Goal: Task Accomplishment & Management: Complete application form

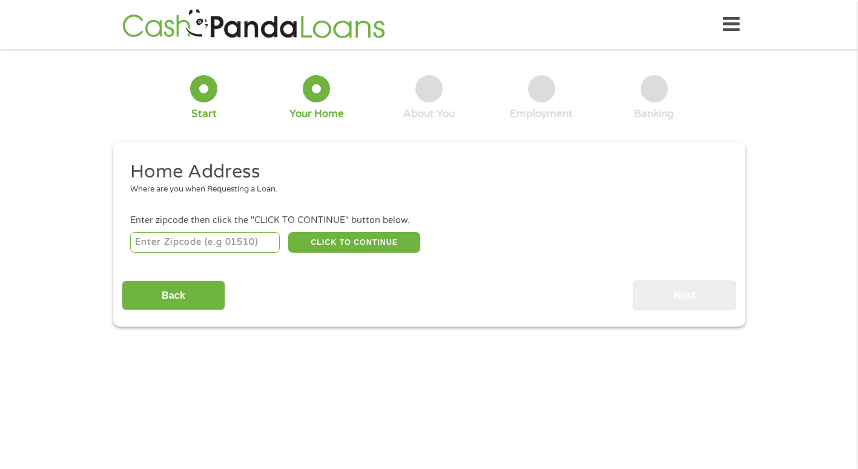
click at [181, 242] on input "number" at bounding box center [205, 242] width 150 height 21
type input "49534"
click at [374, 246] on button "CLICK TO CONTINUE" at bounding box center [354, 242] width 132 height 21
type input "49534"
type input "[GEOGRAPHIC_DATA]"
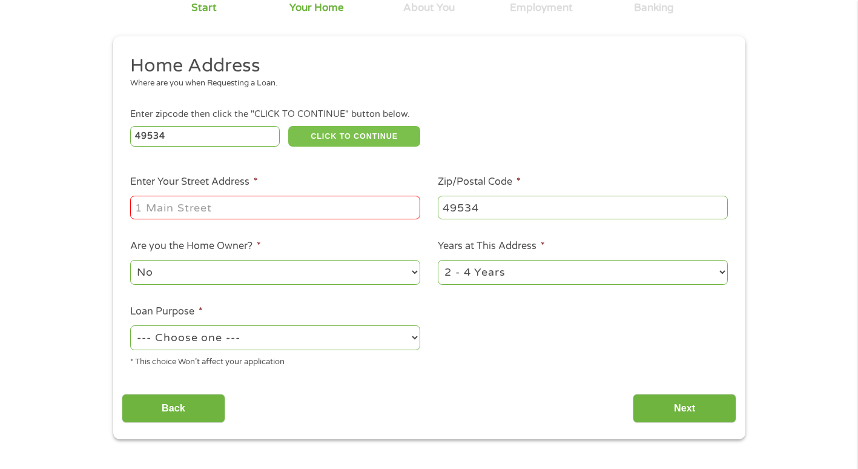
scroll to position [121, 0]
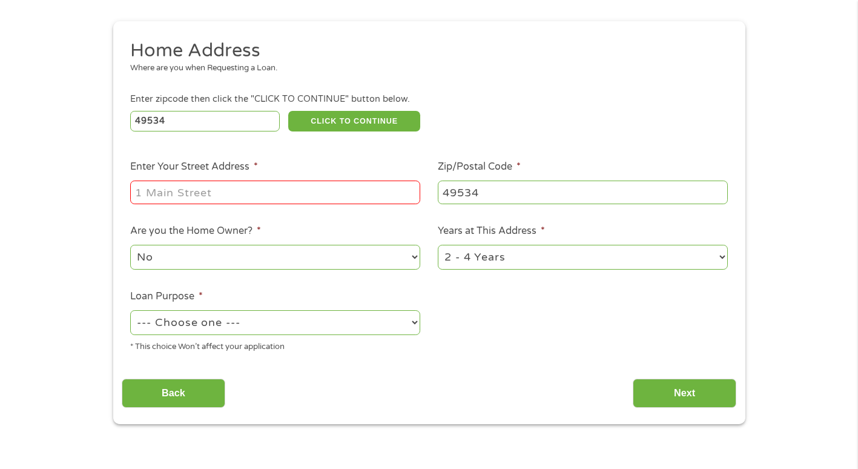
click at [236, 186] on input "Enter Your Street Address *" at bounding box center [275, 191] width 290 height 23
type input "[STREET_ADDRESS]"
click at [486, 259] on select "1 Year or less 1 - 2 Years 2 - 4 Years Over 4 Years" at bounding box center [583, 257] width 290 height 25
select select "60months"
click at [438, 245] on select "1 Year or less 1 - 2 Years 2 - 4 Years Over 4 Years" at bounding box center [583, 257] width 290 height 25
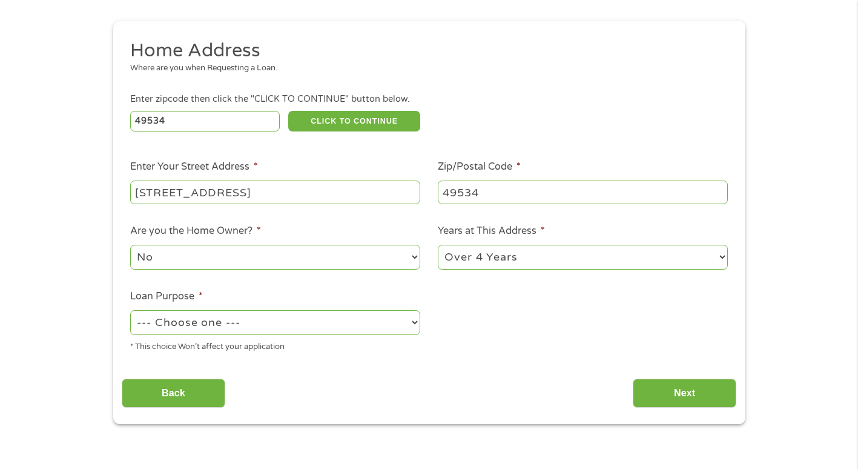
click at [213, 320] on select "--- Choose one --- Pay Bills Debt Consolidation Home Improvement Major Purchase…" at bounding box center [275, 322] width 290 height 25
click at [130, 310] on select "--- Choose one --- Pay Bills Debt Consolidation Home Improvement Major Purchase…" at bounding box center [275, 322] width 290 height 25
click at [188, 322] on select "--- Choose one --- Pay Bills Debt Consolidation Home Improvement Major Purchase…" at bounding box center [275, 322] width 290 height 25
select select "other"
click at [130, 310] on select "--- Choose one --- Pay Bills Debt Consolidation Home Improvement Major Purchase…" at bounding box center [275, 322] width 290 height 25
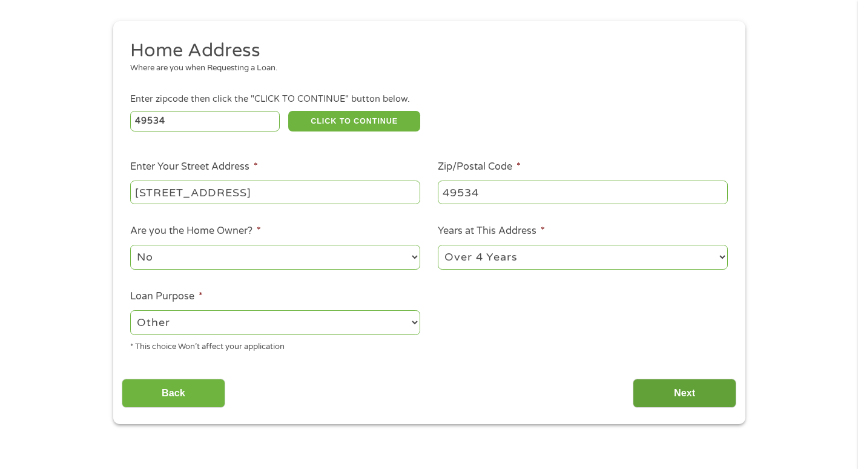
click at [683, 402] on input "Next" at bounding box center [685, 393] width 104 height 30
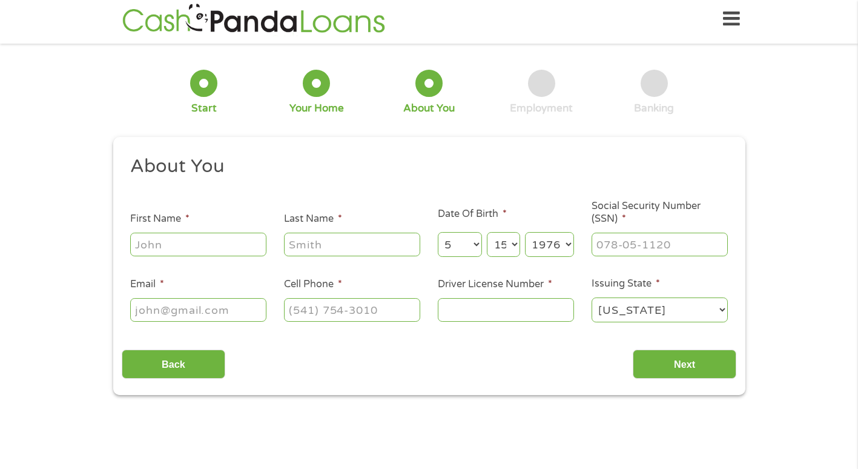
scroll to position [0, 0]
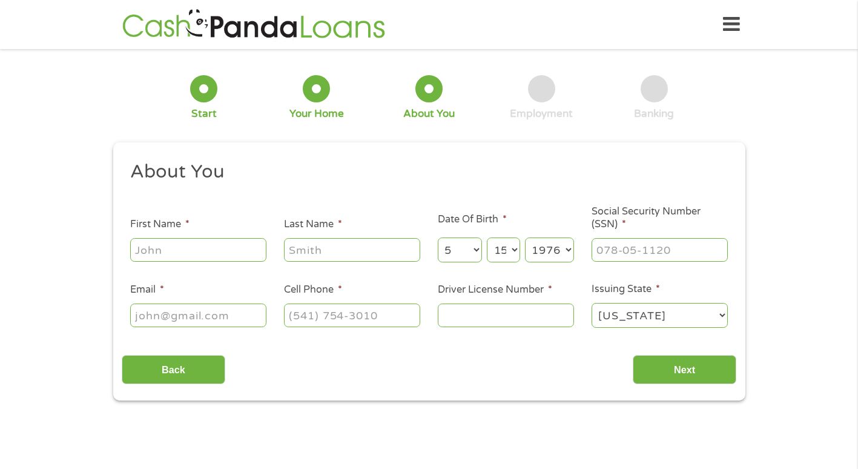
click at [190, 255] on input "First Name *" at bounding box center [198, 249] width 136 height 23
type input "[PERSON_NAME]"
type input "[EMAIL_ADDRESS][DOMAIN_NAME]"
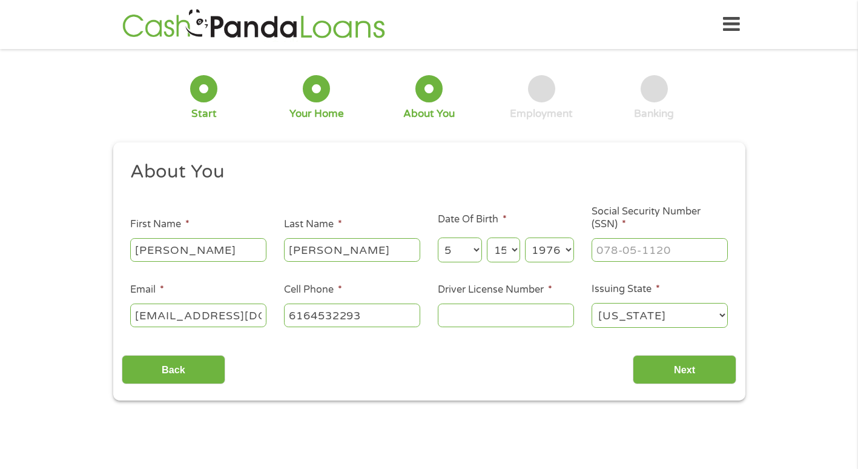
type input "[PHONE_NUMBER]"
click at [690, 249] on input "___-__-____" at bounding box center [659, 249] width 136 height 23
type input "386-84-3428"
click at [481, 312] on input "Driver License Number *" at bounding box center [506, 314] width 136 height 23
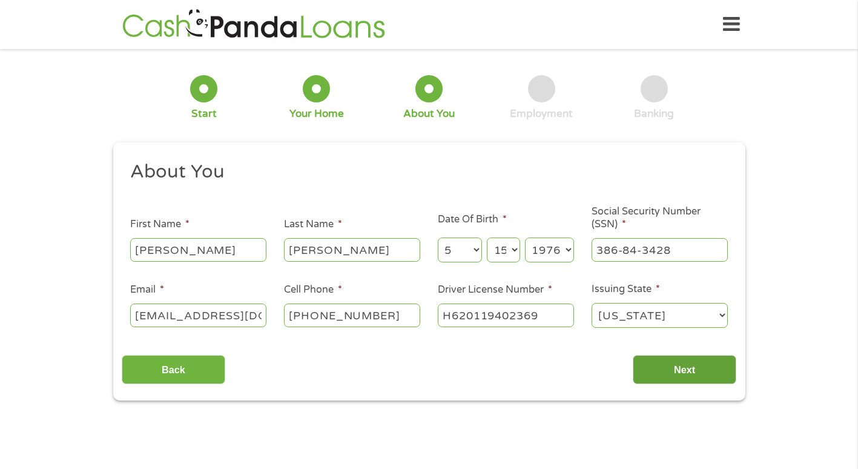
type input "H620119402369"
click at [662, 379] on input "Next" at bounding box center [685, 370] width 104 height 30
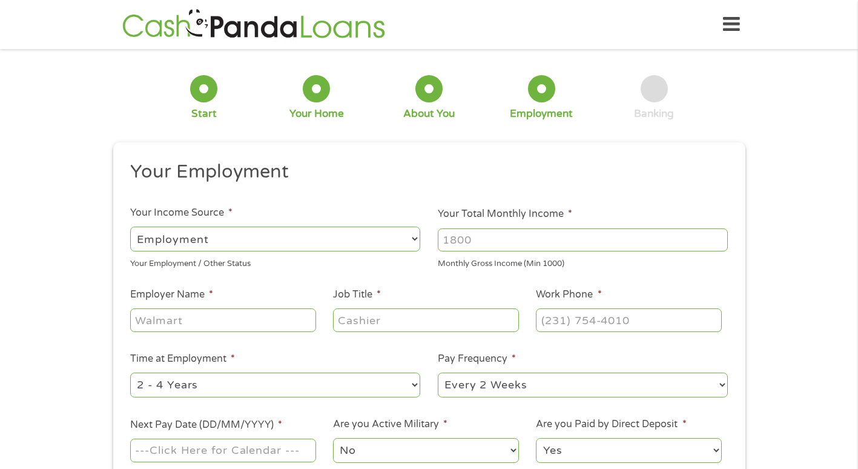
scroll to position [5, 5]
click at [341, 242] on select "--- Choose one --- Employment [DEMOGRAPHIC_DATA] Benefits" at bounding box center [275, 238] width 290 height 25
select select "benefits"
click at [130, 226] on select "--- Choose one --- Employment [DEMOGRAPHIC_DATA] Benefits" at bounding box center [275, 238] width 290 height 25
type input "Other"
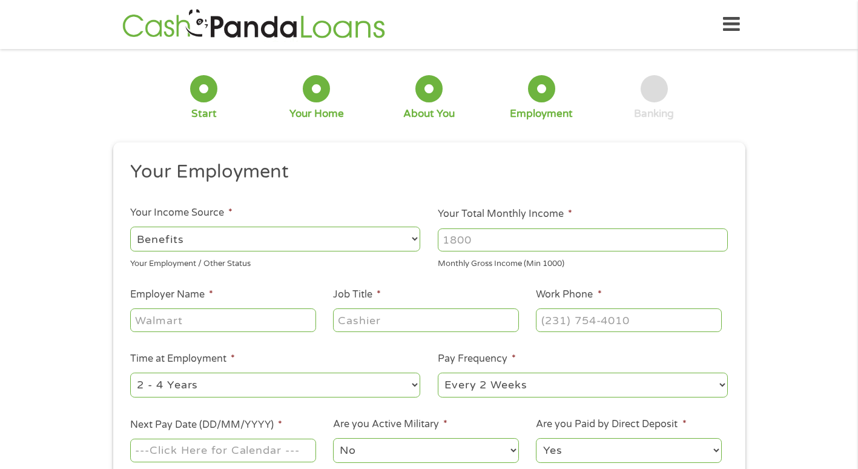
type input "[PHONE_NUMBER]"
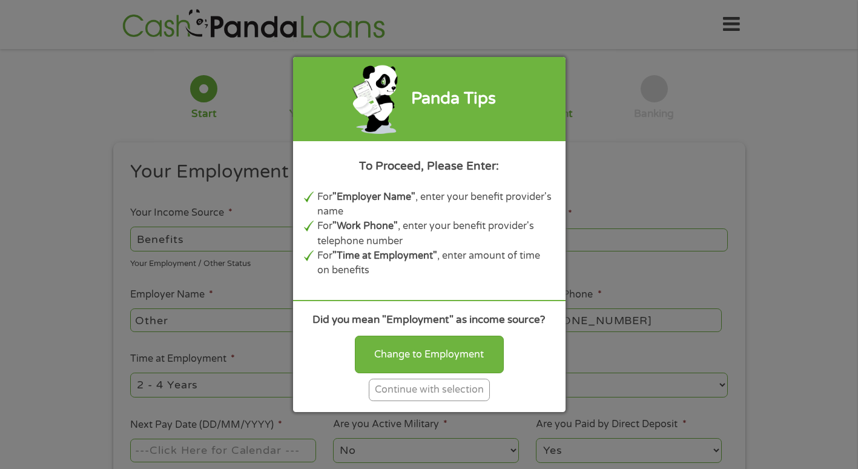
click at [396, 390] on div "Continue with selection" at bounding box center [429, 389] width 121 height 22
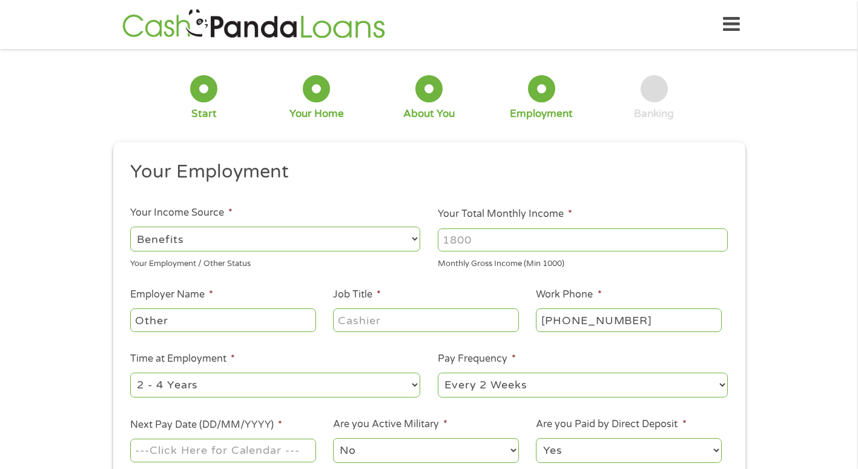
click at [487, 238] on input "Your Total Monthly Income *" at bounding box center [583, 239] width 290 height 23
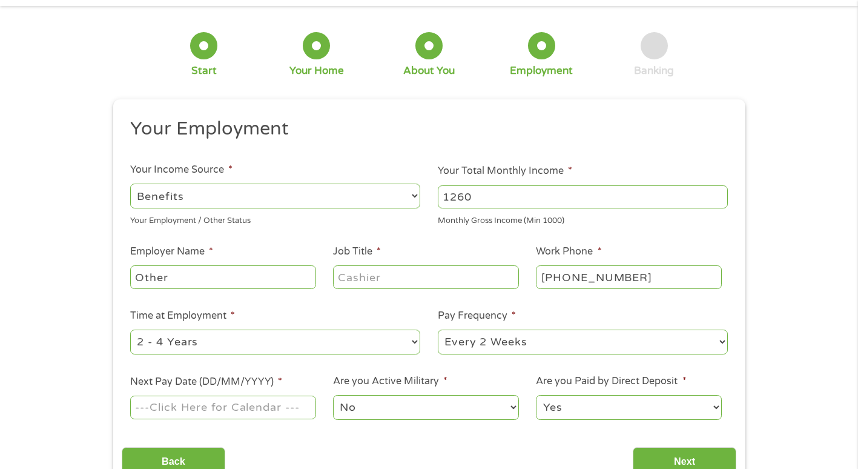
scroll to position [121, 0]
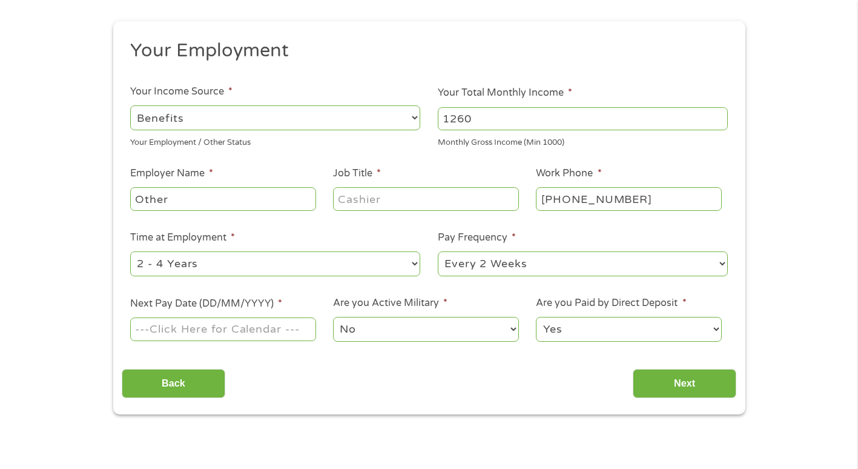
type input "1260"
click at [199, 199] on input "Other" at bounding box center [222, 198] width 185 height 23
type input "O"
type input "SSDI"
click at [366, 198] on input "Job Title *" at bounding box center [425, 198] width 185 height 23
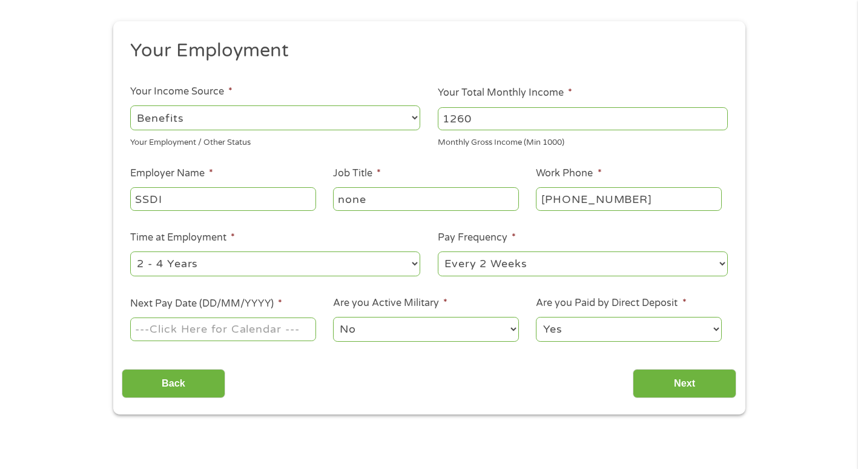
type input "none"
click at [275, 266] on select "--- Choose one --- 1 Year or less 1 - 2 Years 2 - 4 Years Over 4 Years" at bounding box center [275, 263] width 290 height 25
select select "60months"
click at [130, 251] on select "--- Choose one --- 1 Year or less 1 - 2 Years 2 - 4 Years Over 4 Years" at bounding box center [275, 263] width 290 height 25
click at [467, 262] on select "--- Choose one --- Every 2 Weeks Every Week Monthly Semi-Monthly" at bounding box center [583, 263] width 290 height 25
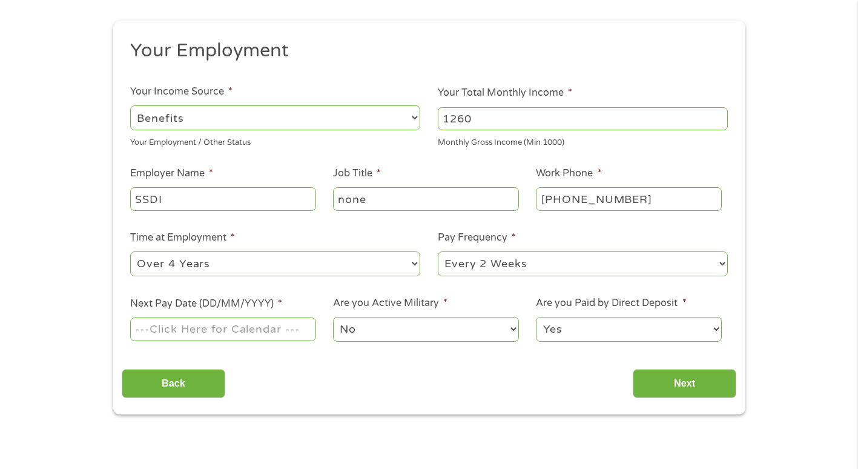
select select "monthly"
click at [438, 251] on select "--- Choose one --- Every 2 Weeks Every Week Monthly Semi-Monthly" at bounding box center [583, 263] width 290 height 25
click at [255, 333] on input "Next Pay Date (DD/MM/YYYY) *" at bounding box center [222, 328] width 185 height 23
click at [239, 298] on label "Next Pay Date (DD/MM/YYYY) *" at bounding box center [206, 303] width 152 height 13
click at [239, 317] on input "[DATE]" at bounding box center [222, 328] width 185 height 23
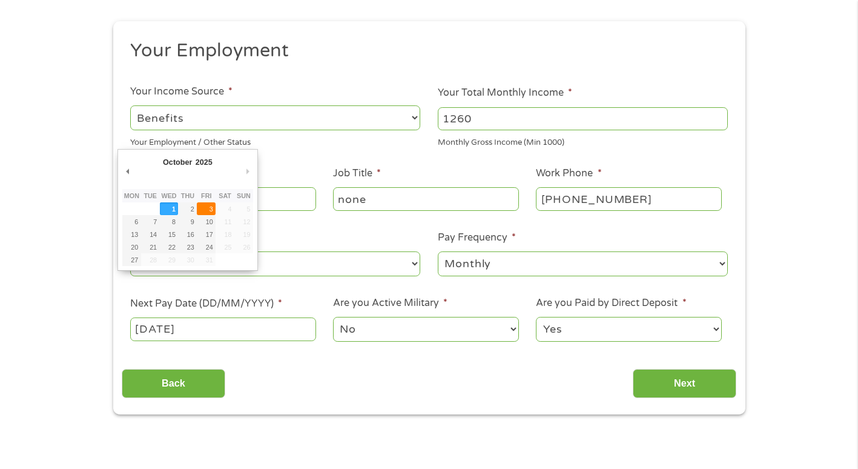
type input "[DATE]"
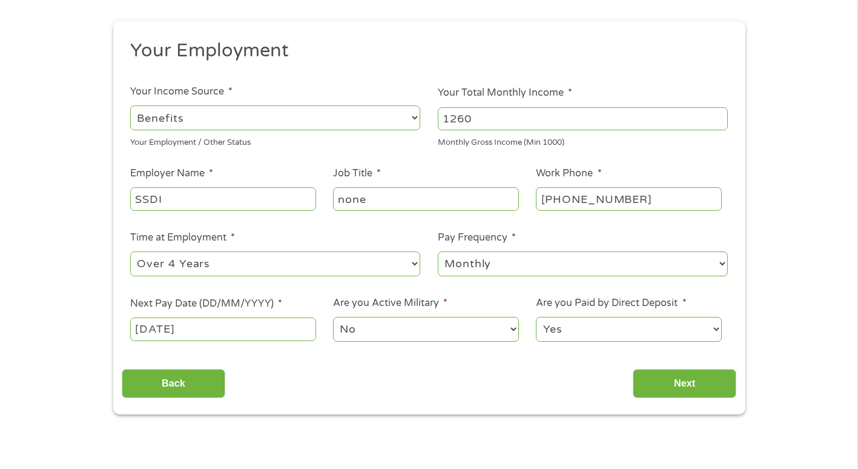
click at [604, 332] on select "Yes No" at bounding box center [628, 329] width 185 height 25
select select "0"
click at [536, 317] on select "Yes No" at bounding box center [628, 329] width 185 height 25
click at [672, 379] on input "Next" at bounding box center [685, 384] width 104 height 30
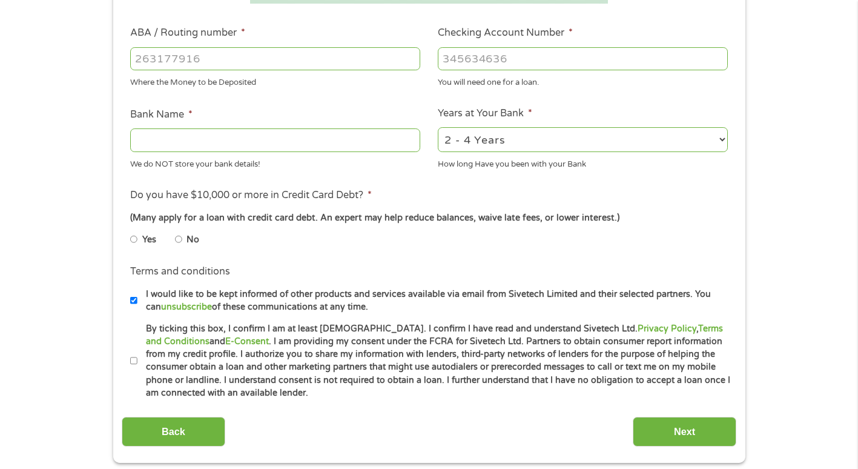
scroll to position [424, 0]
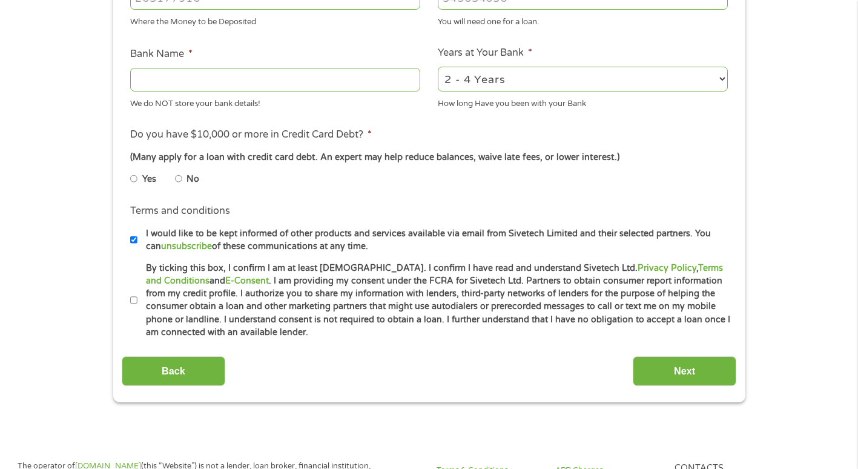
click at [179, 181] on input "No" at bounding box center [178, 178] width 7 height 19
radio input "true"
click at [135, 300] on input "By ticking this box, I confirm I am at least [DEMOGRAPHIC_DATA]. I confirm I ha…" at bounding box center [133, 300] width 7 height 19
checkbox input "true"
click at [684, 367] on input "Next" at bounding box center [685, 371] width 104 height 30
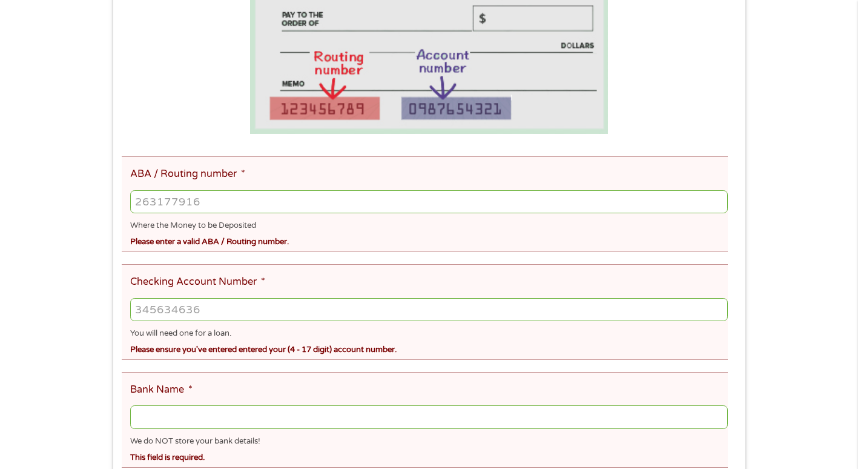
scroll to position [303, 0]
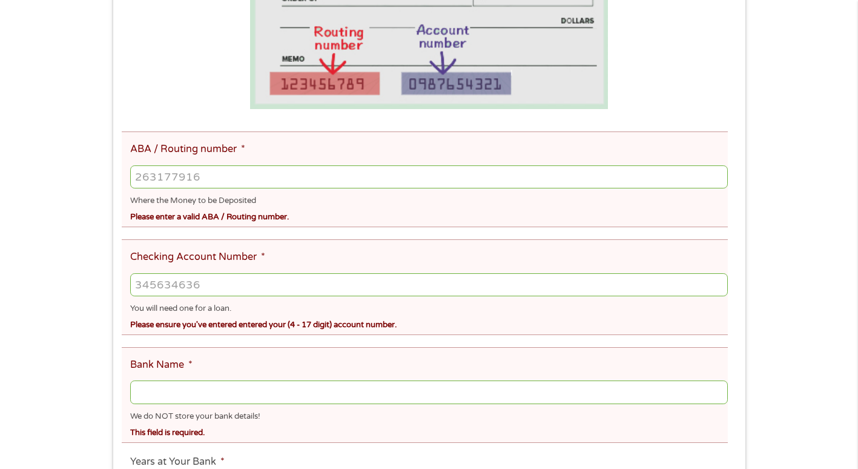
click at [245, 176] on input "ABA / Routing number *" at bounding box center [428, 176] width 597 height 23
drag, startPoint x: 225, startPoint y: 184, endPoint x: 132, endPoint y: 178, distance: 93.4
click at [132, 178] on input "ABA / Routing number *" at bounding box center [428, 176] width 597 height 23
drag, startPoint x: 228, startPoint y: 173, endPoint x: 137, endPoint y: 168, distance: 90.9
click at [137, 168] on input "ABA / Routing number *" at bounding box center [428, 176] width 597 height 23
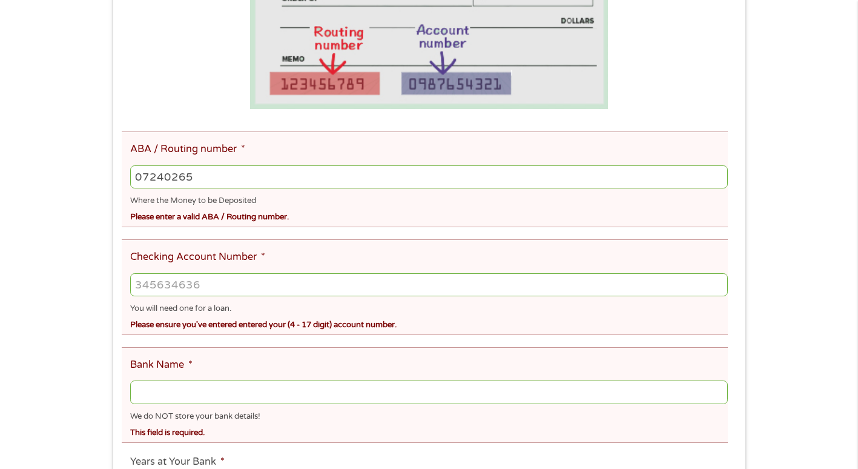
type input "072402652"
type input "INDEPENDENT BANK"
type input "072402652"
click at [201, 292] on input "Checking Account Number *" at bounding box center [428, 284] width 597 height 23
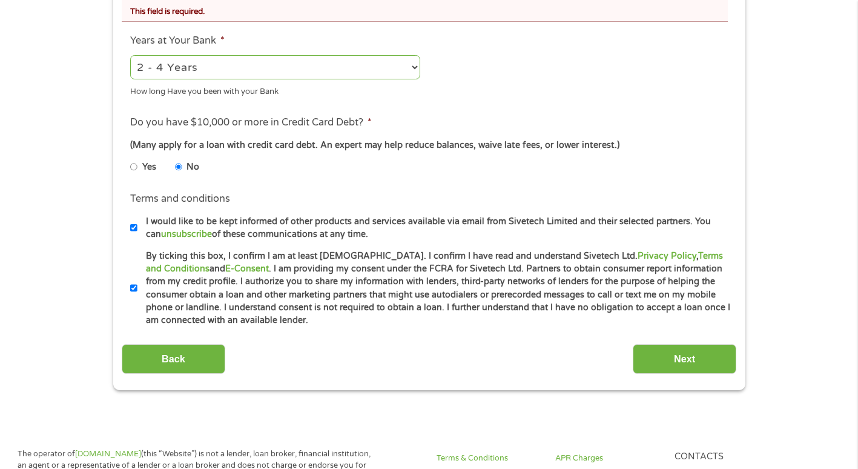
scroll to position [726, 0]
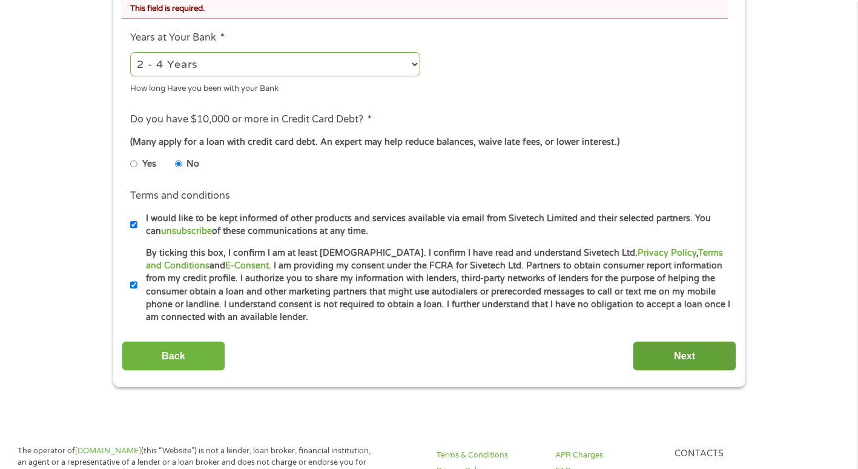
type input "74852161"
click at [670, 349] on input "Next" at bounding box center [685, 356] width 104 height 30
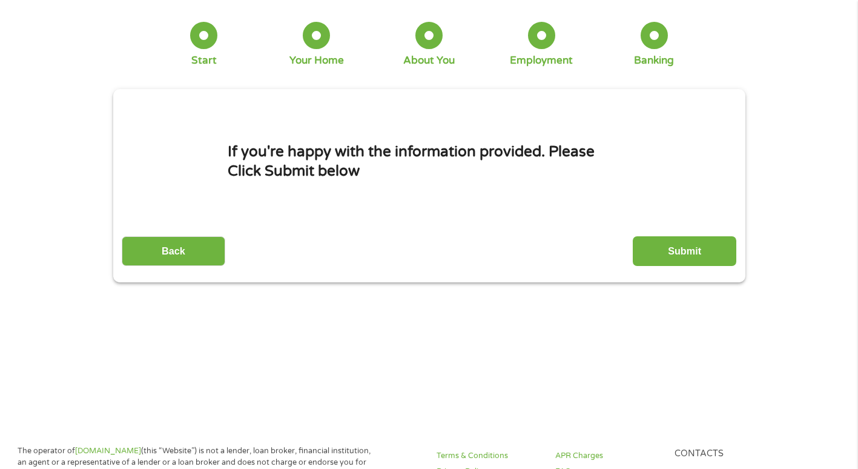
scroll to position [0, 0]
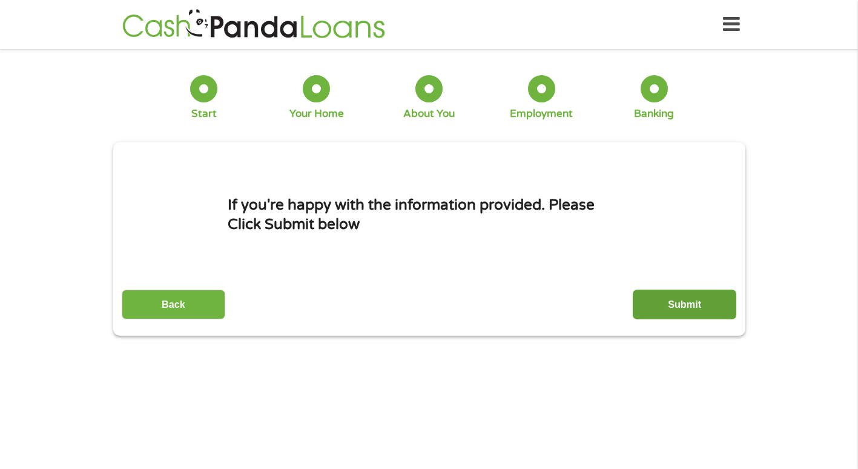
click at [664, 302] on input "Submit" at bounding box center [685, 304] width 104 height 30
